Goal: Find specific page/section: Find specific page/section

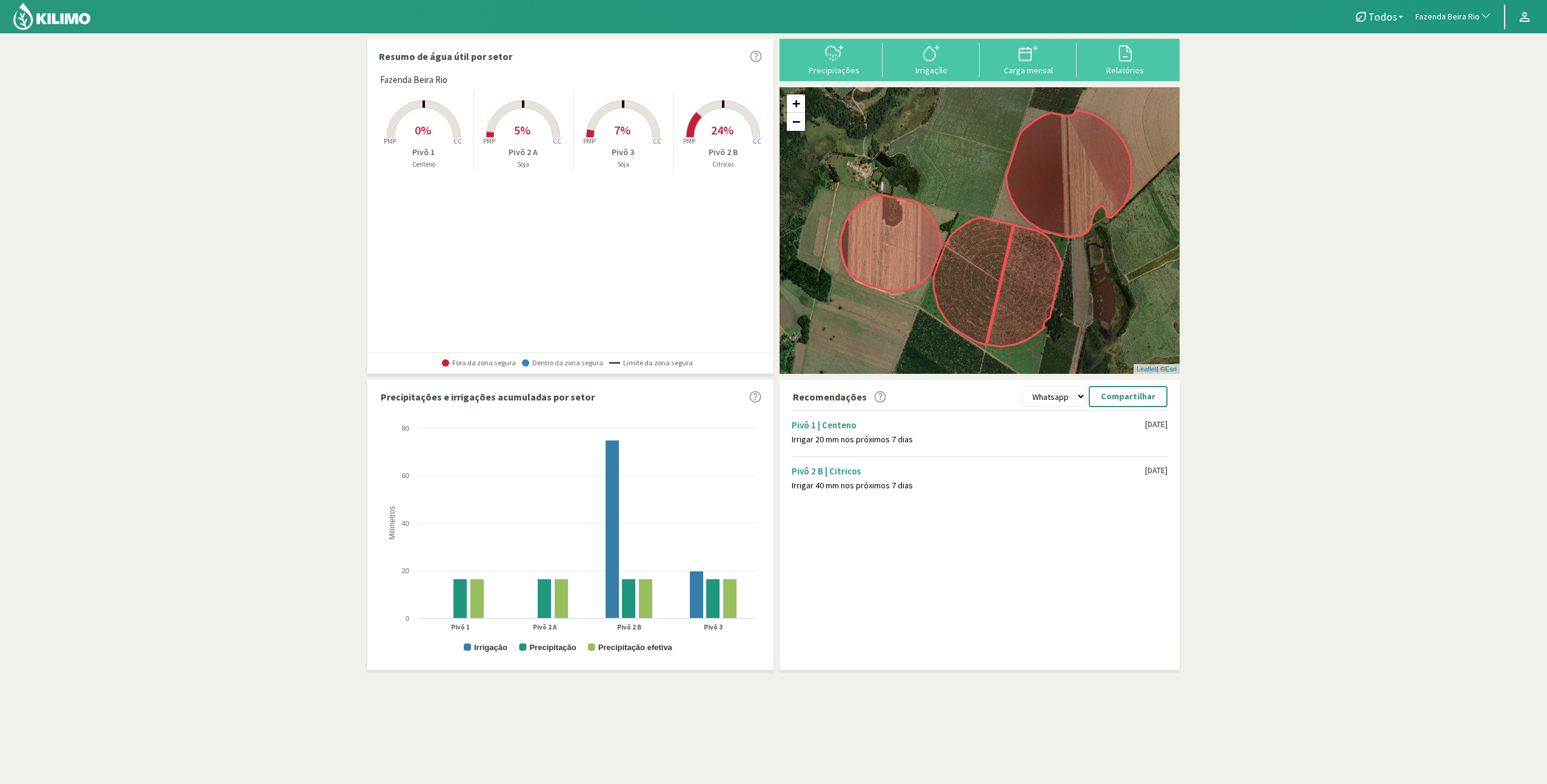
click at [1435, 19] on span "Fazenda Beira Rio" at bounding box center [1447, 16] width 64 height 12
type input "santa l"
click at [1464, 68] on li "Agr. Santa [PERSON_NAME] - [PERSON_NAME] - Cítricos" at bounding box center [1454, 89] width 88 height 43
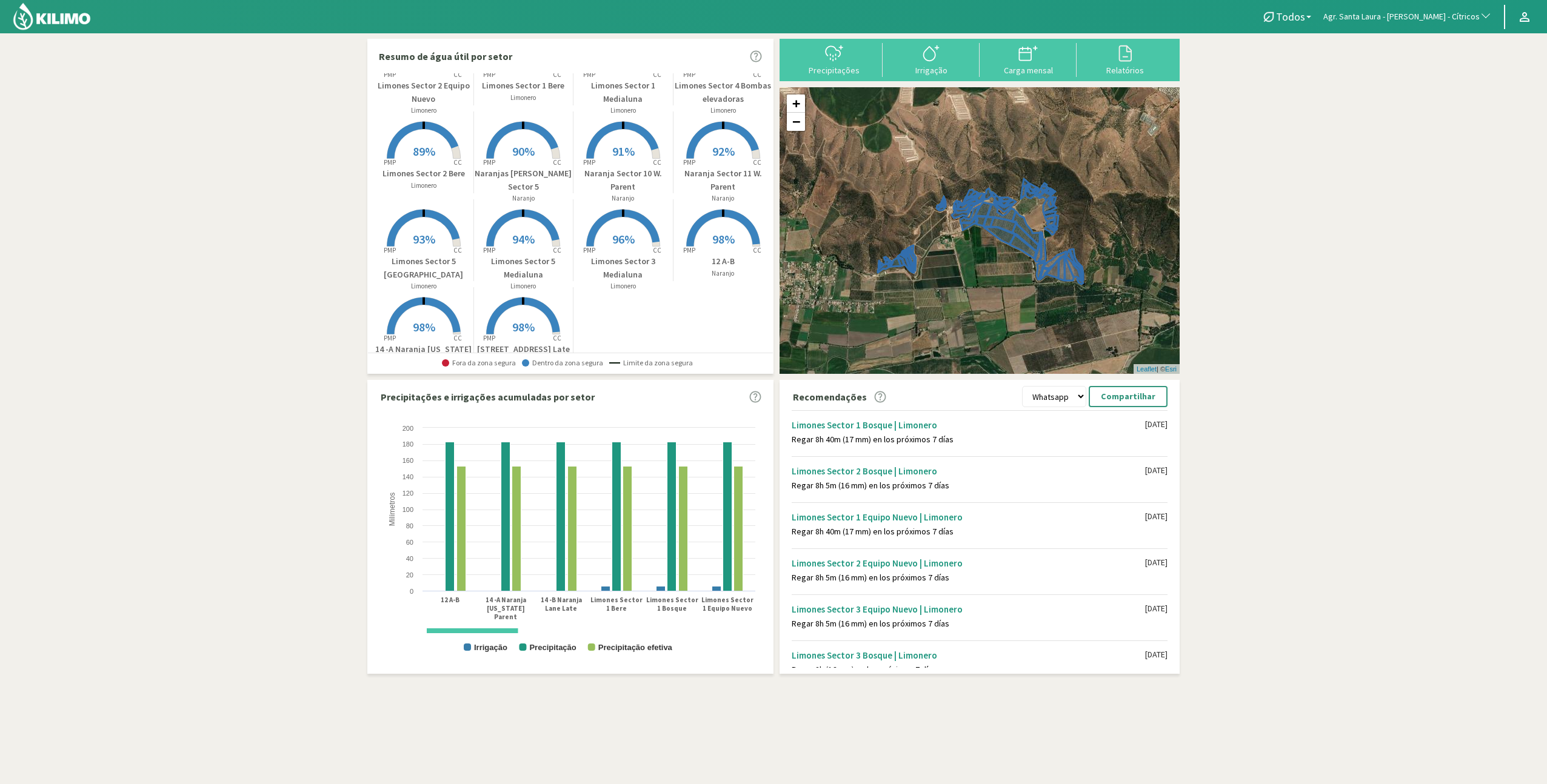
scroll to position [450, 0]
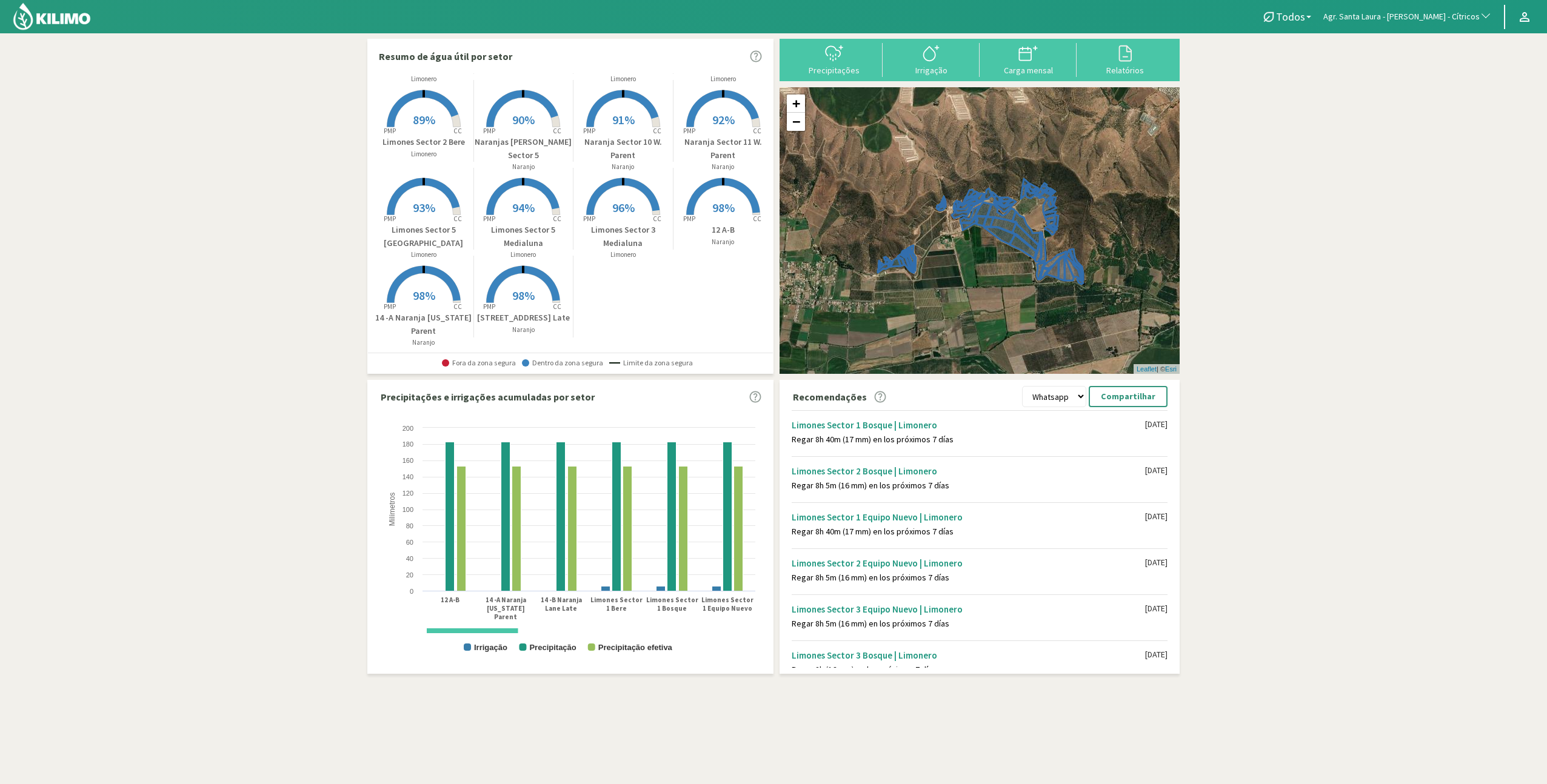
click at [445, 122] on rect at bounding box center [423, 128] width 97 height 97
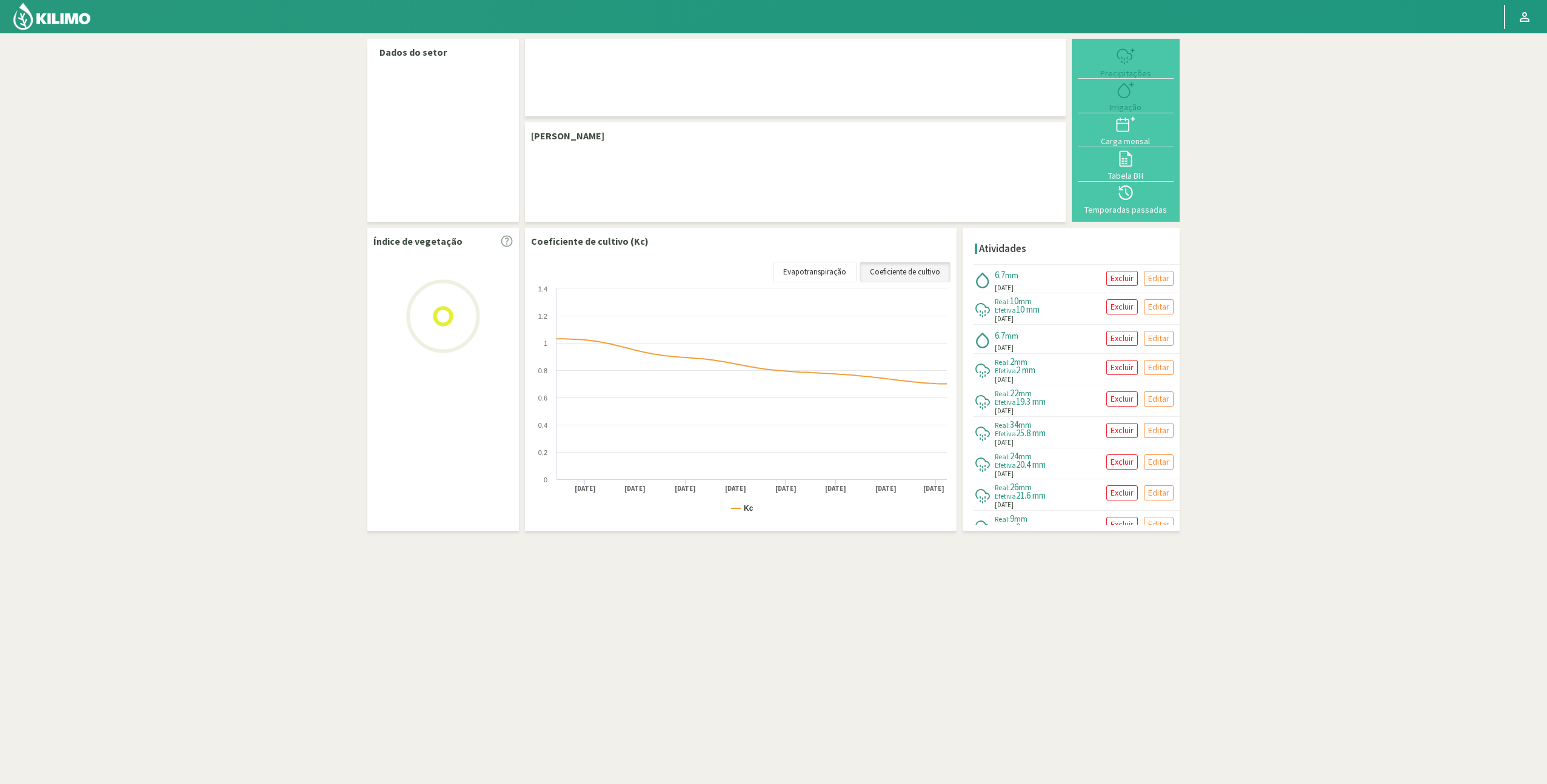
select select "20: Object"
select select "7: Object"
select select "20: Object"
select select "11: Object"
select select "20: Object"
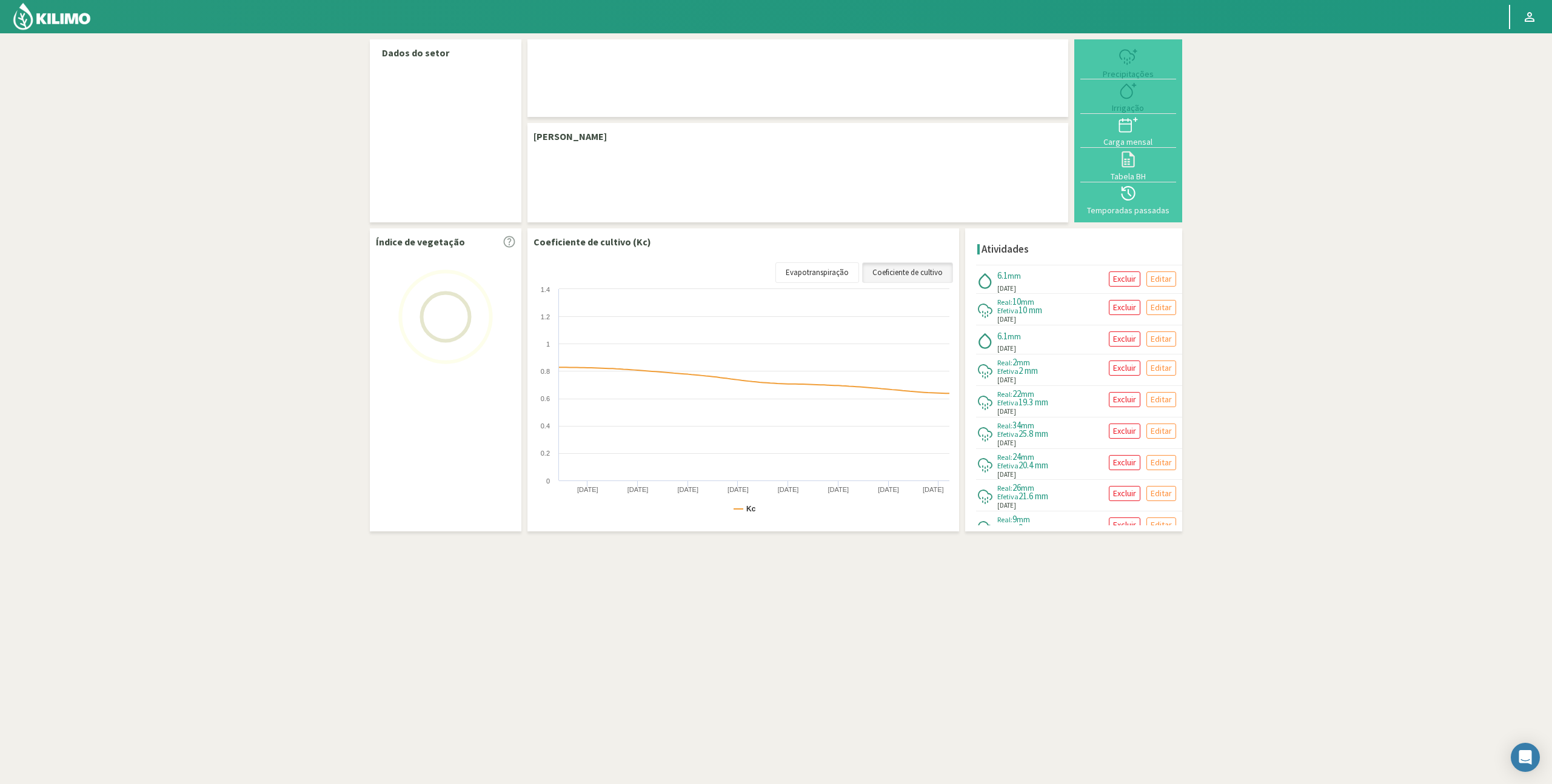
select select "3: Object"
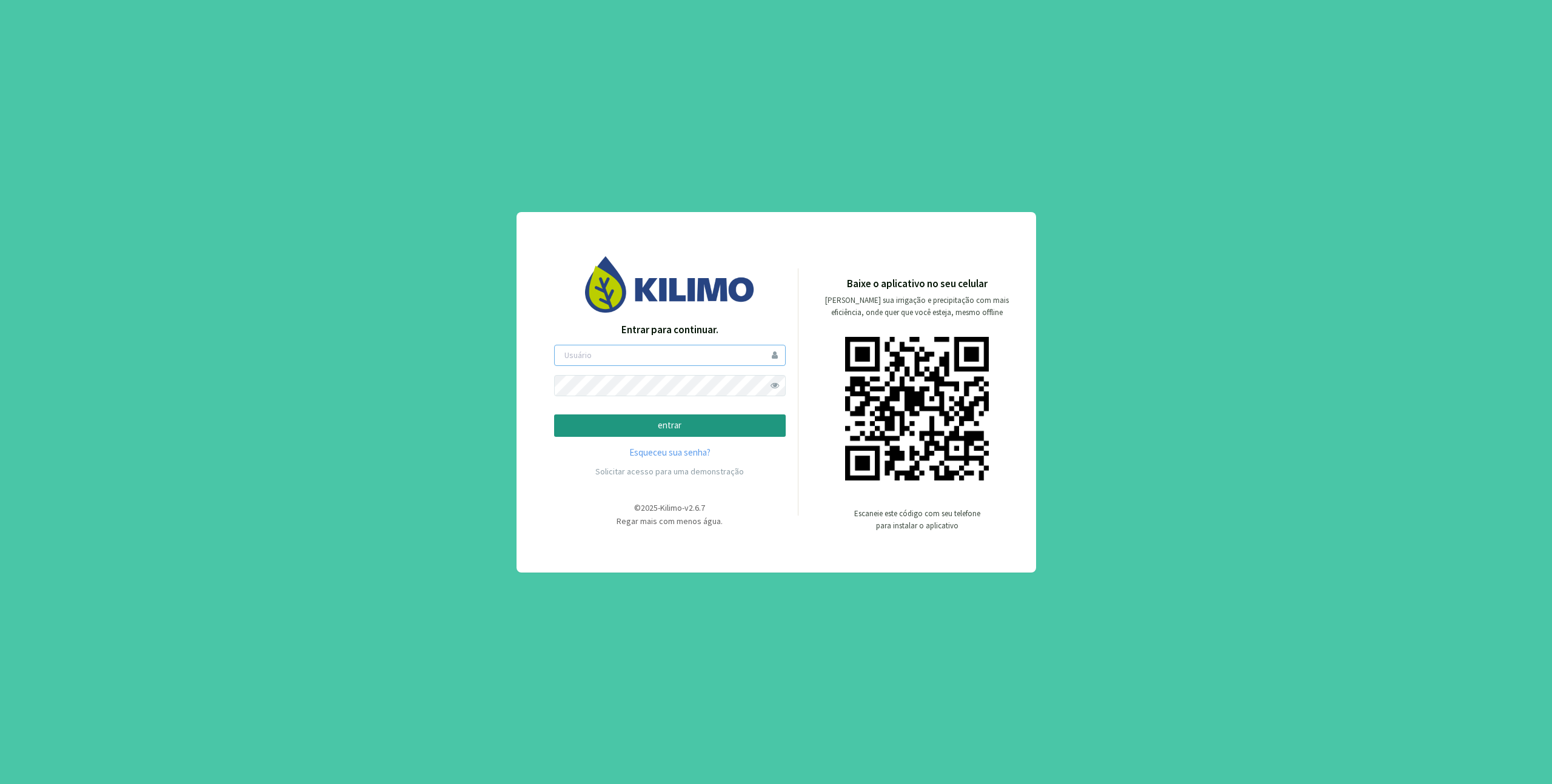
click at [700, 365] on input "email" at bounding box center [670, 356] width 231 height 21
type input "[EMAIL_ADDRESS][DOMAIN_NAME]"
click at [554, 415] on button "entrar" at bounding box center [670, 426] width 231 height 23
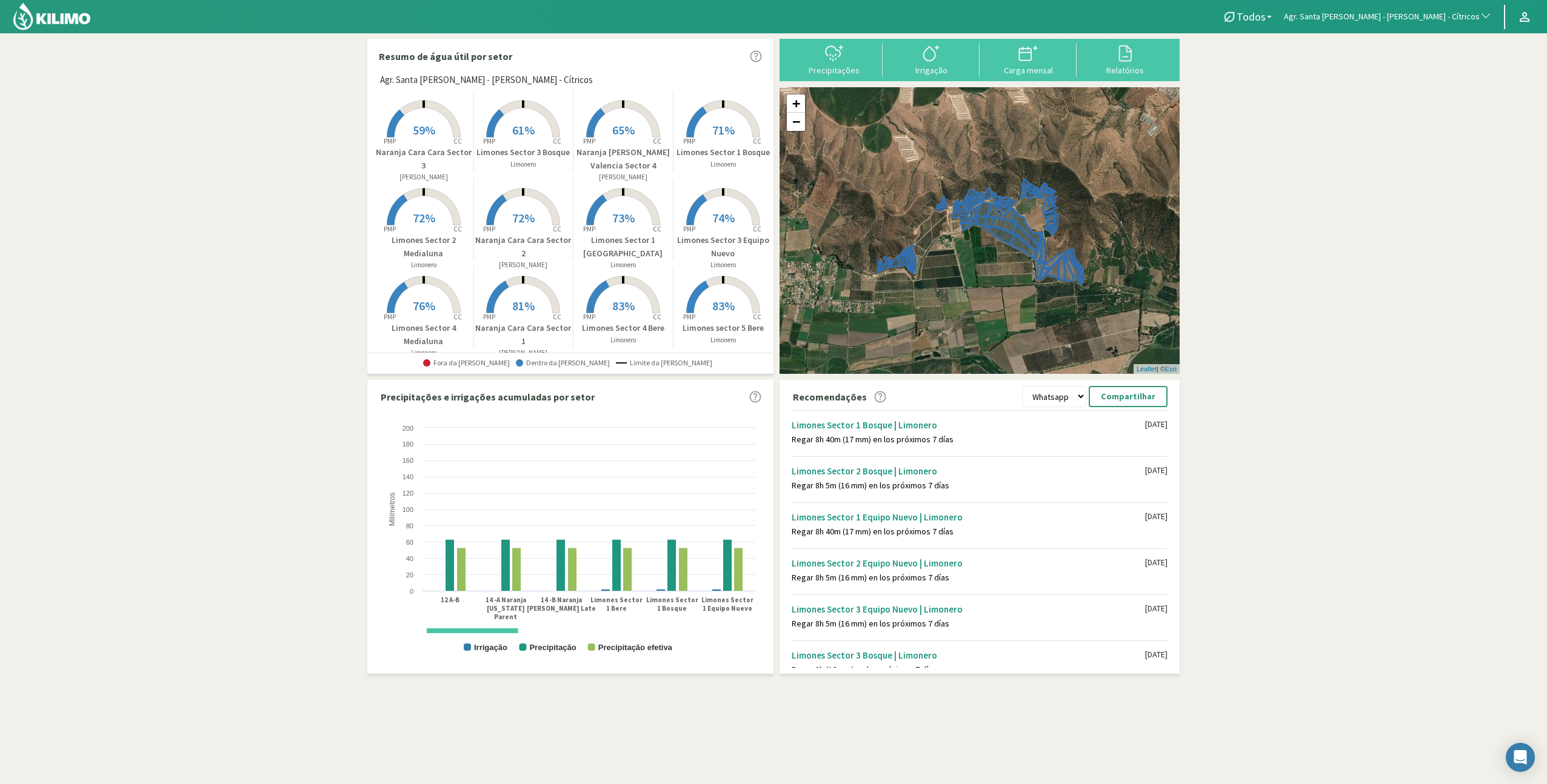
click at [1394, 29] on button "Agr. Santa [PERSON_NAME] - [PERSON_NAME] - Cítricos" at bounding box center [1388, 16] width 220 height 26
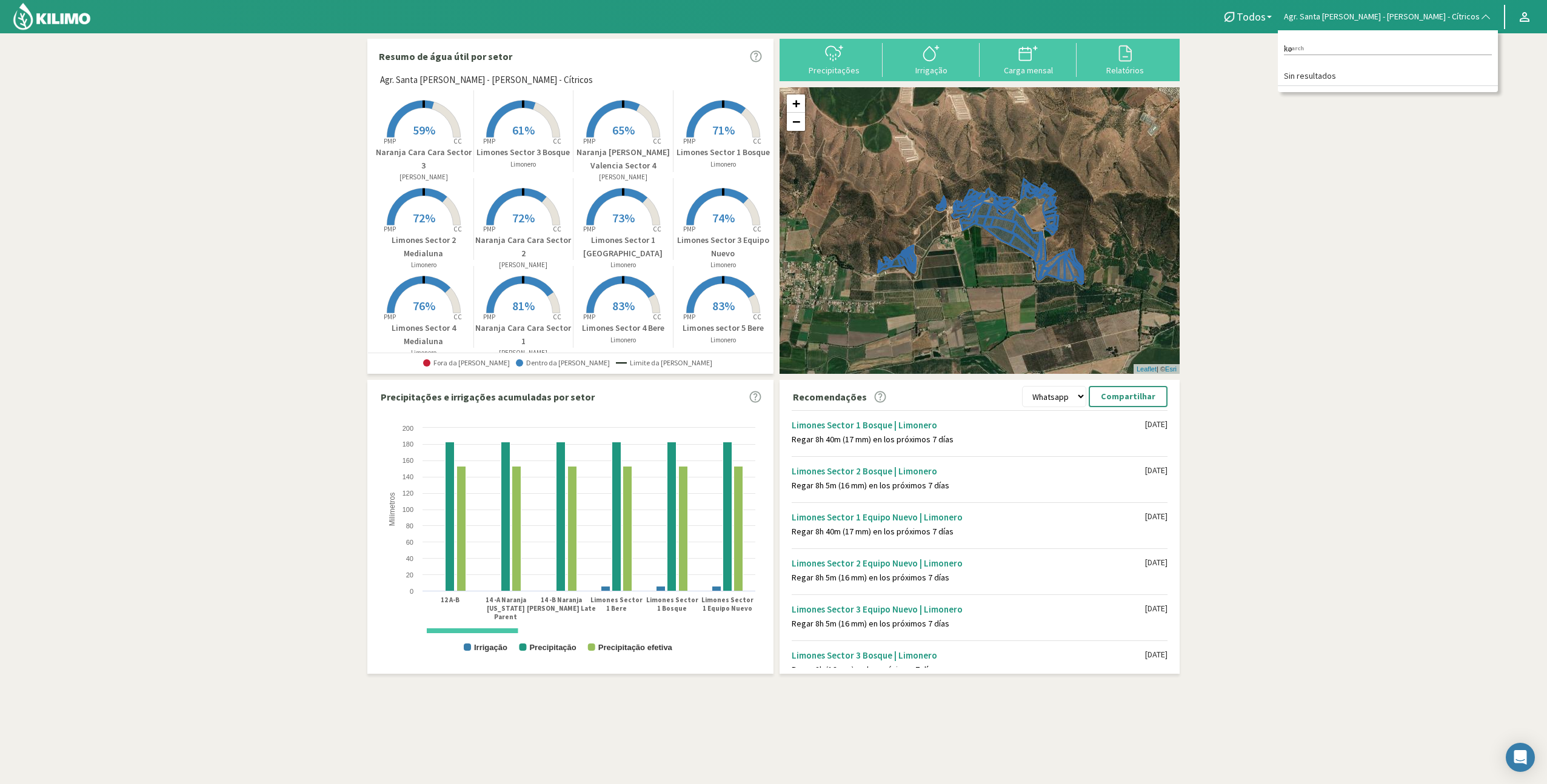
type input "k"
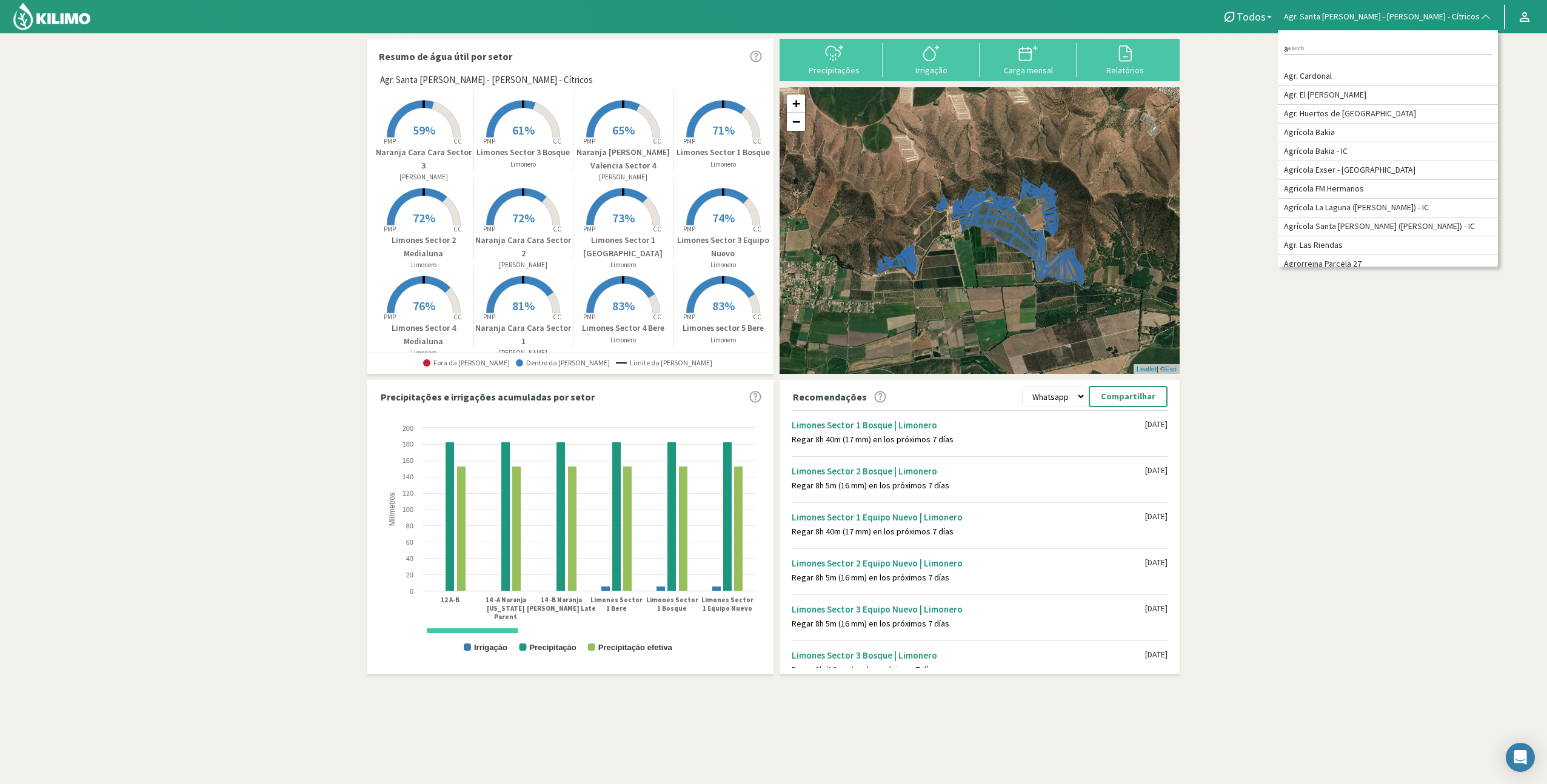
type input "a"
type input "Agr"
click at [1308, 142] on section "Resumo de água útil por setor Agr. Santa [PERSON_NAME] - [PERSON_NAME] - Cítric…" at bounding box center [774, 425] width 1547 height 784
